Goal: Find specific page/section: Find specific page/section

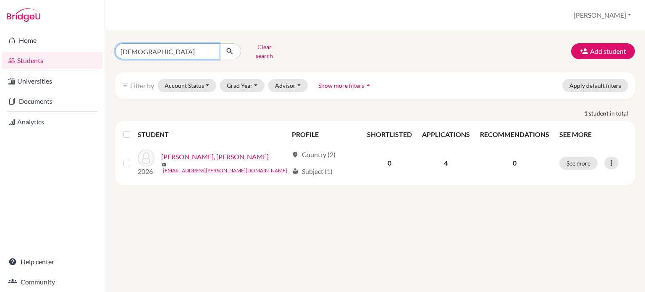
click at [211, 52] on input "[DEMOGRAPHIC_DATA]" at bounding box center [167, 51] width 104 height 16
click at [212, 53] on input "[DEMOGRAPHIC_DATA]" at bounding box center [167, 51] width 104 height 16
click at [210, 48] on input "[DEMOGRAPHIC_DATA]" at bounding box center [167, 51] width 104 height 16
type input "[PERSON_NAME]"
click button "submit" at bounding box center [230, 51] width 22 height 16
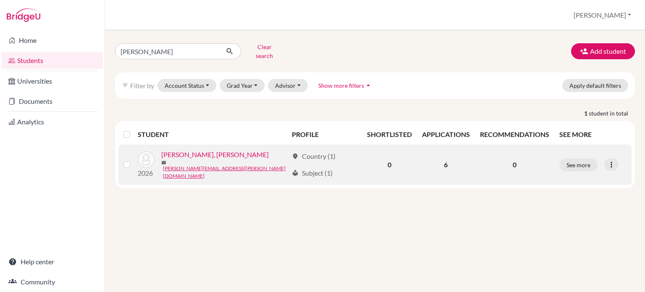
click at [214, 152] on link "[PERSON_NAME], [PERSON_NAME]" at bounding box center [215, 155] width 108 height 10
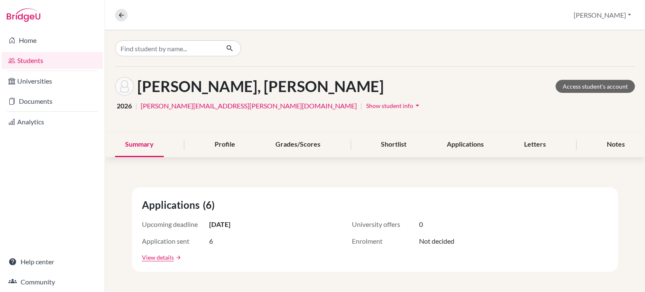
click at [91, 57] on link "Students" at bounding box center [52, 60] width 101 height 17
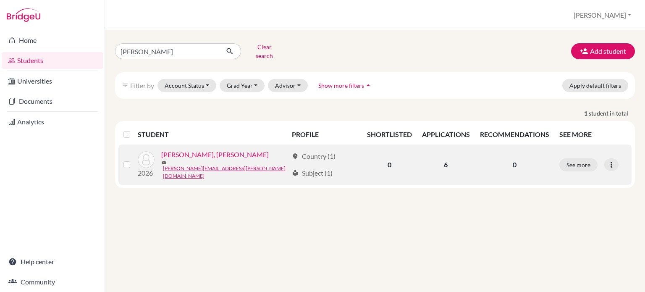
click at [208, 152] on link "[PERSON_NAME], [PERSON_NAME]" at bounding box center [215, 155] width 108 height 10
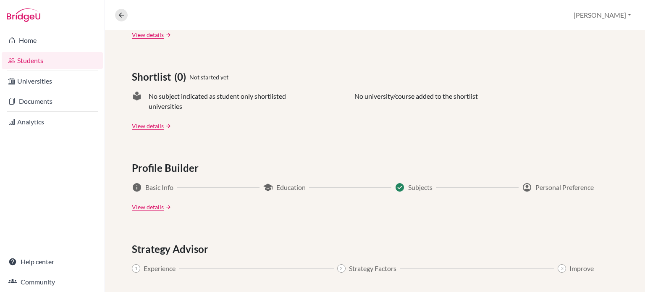
scroll to position [278, 0]
